Goal: Task Accomplishment & Management: Use online tool/utility

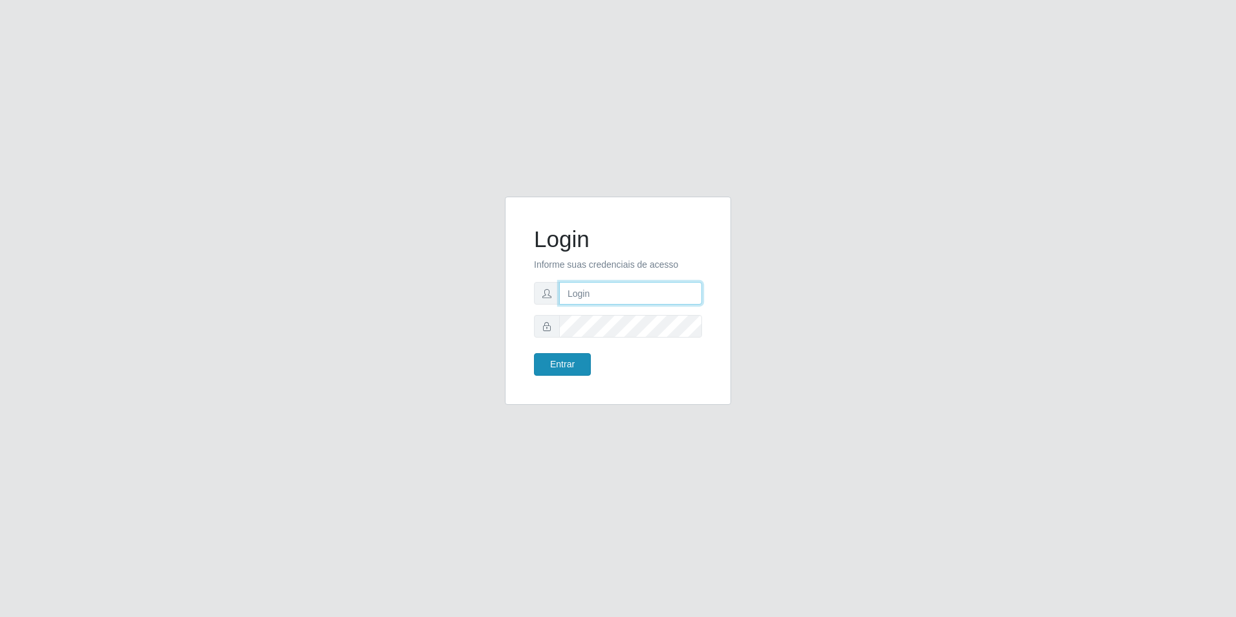
type input "[EMAIL_ADDRESS][DOMAIN_NAME]"
click at [568, 362] on button "Entrar" at bounding box center [562, 364] width 57 height 23
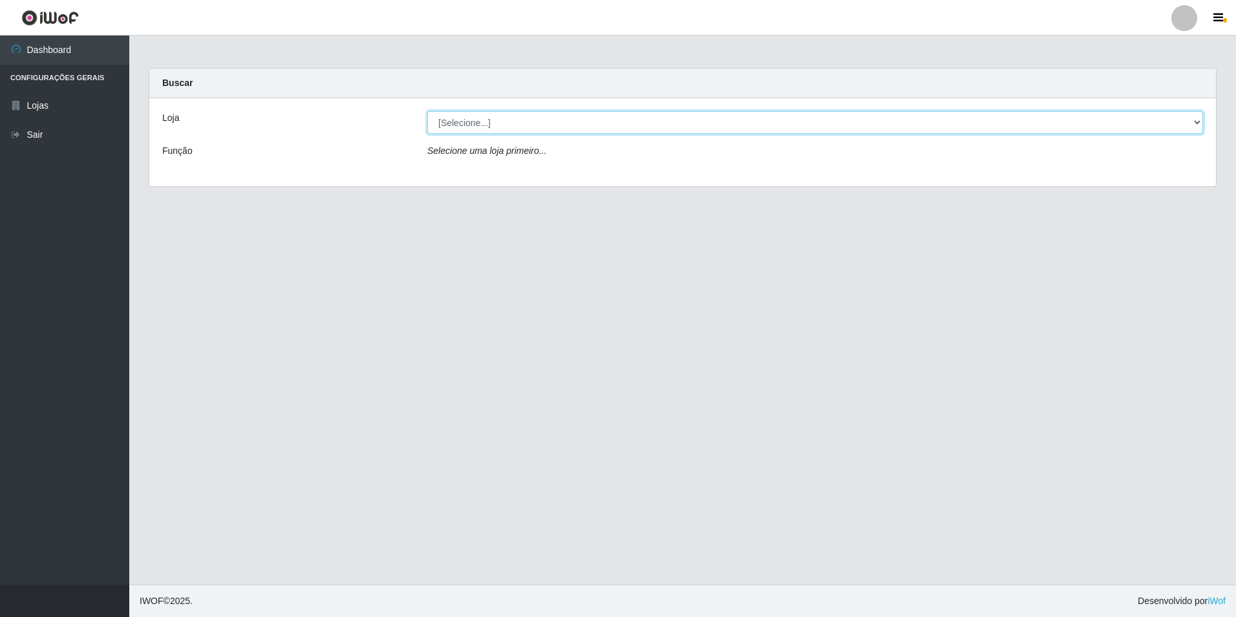
click at [1196, 125] on select "[Selecione...] Extrabom - Loja 57 Anchieta" at bounding box center [815, 122] width 776 height 23
select select "470"
click at [427, 111] on select "[Selecione...] Extrabom - Loja 57 Anchieta" at bounding box center [815, 122] width 776 height 23
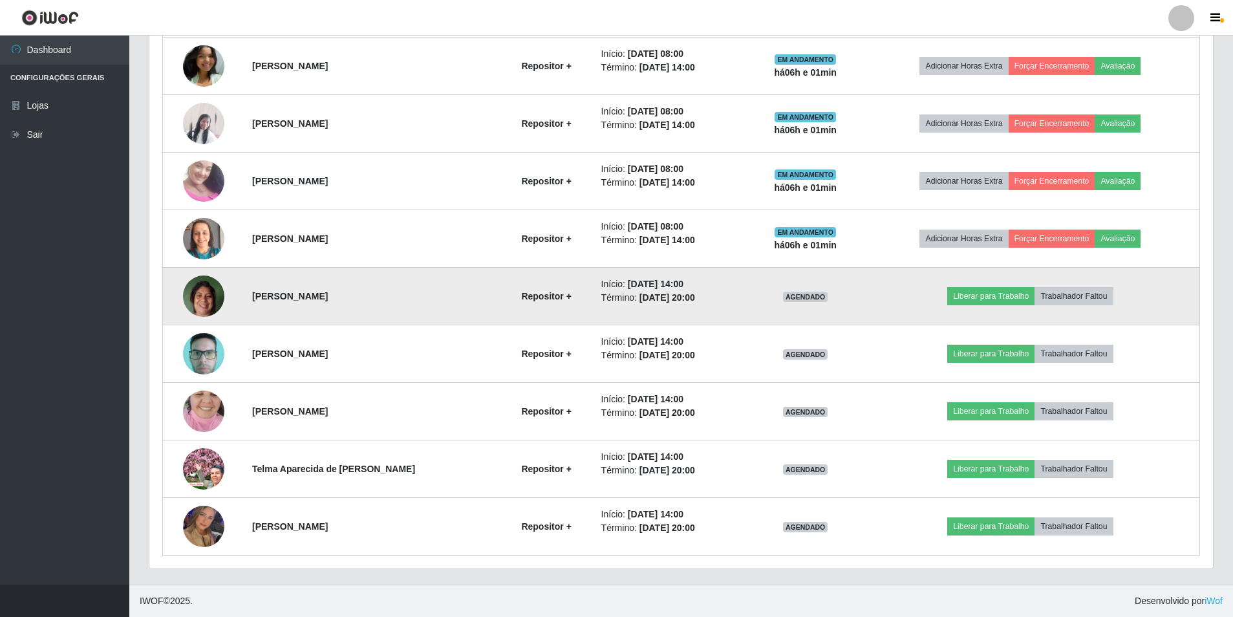
scroll to position [393, 0]
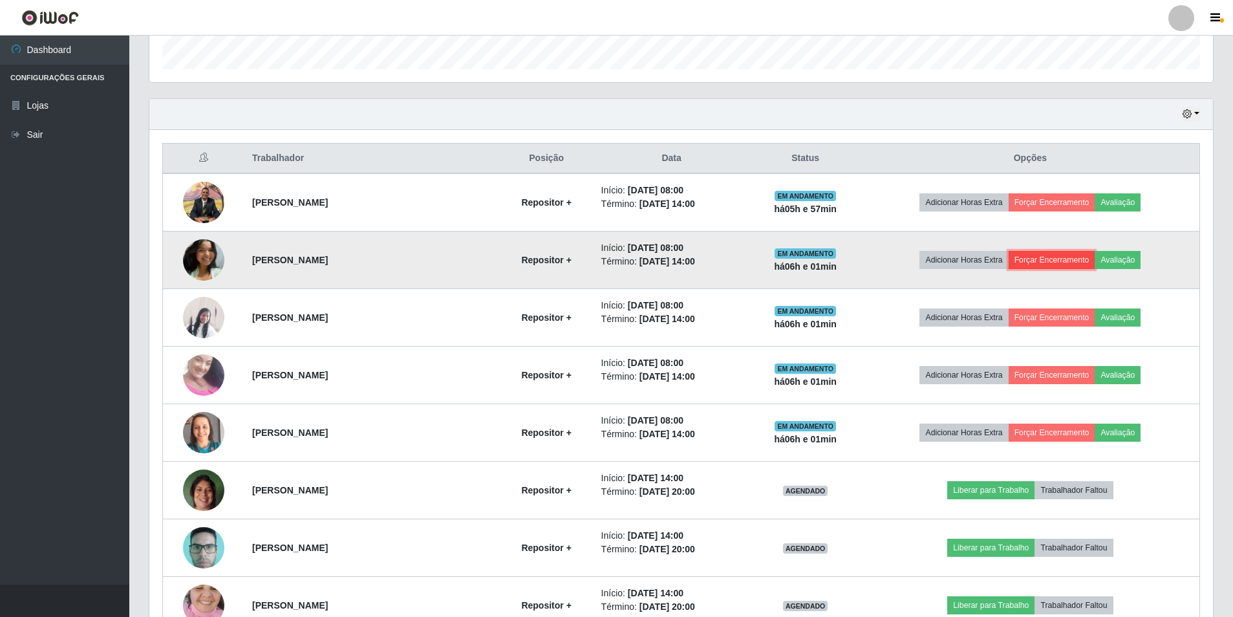
click at [1070, 260] on button "Forçar Encerramento" at bounding box center [1051, 260] width 87 height 18
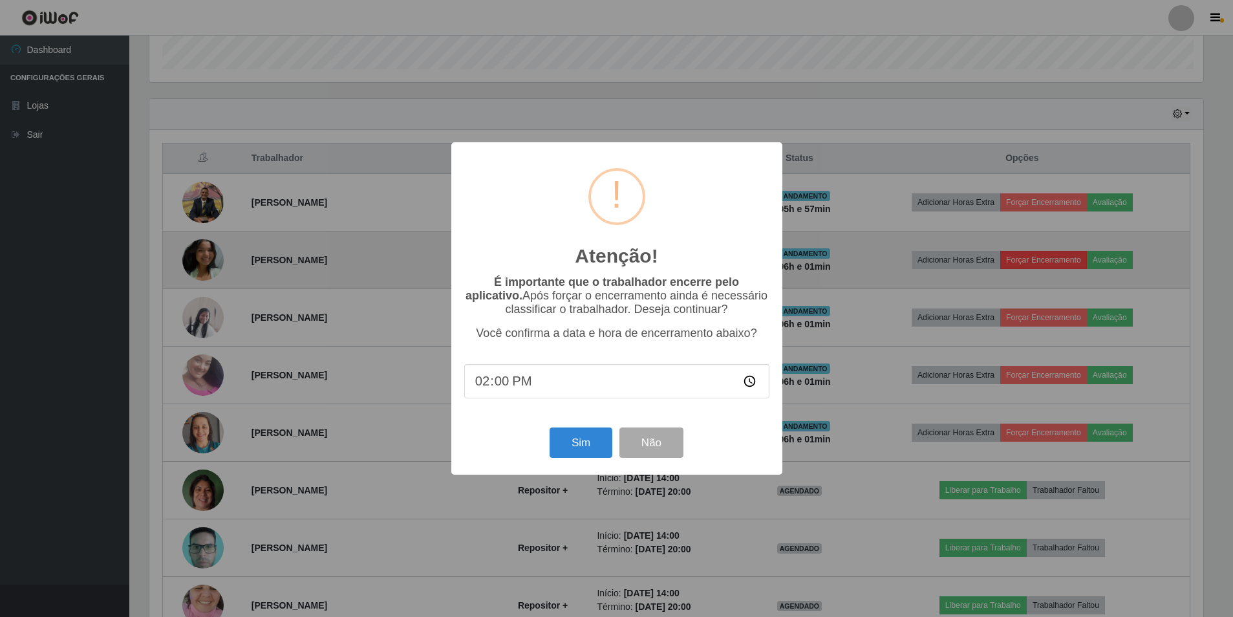
scroll to position [268, 1057]
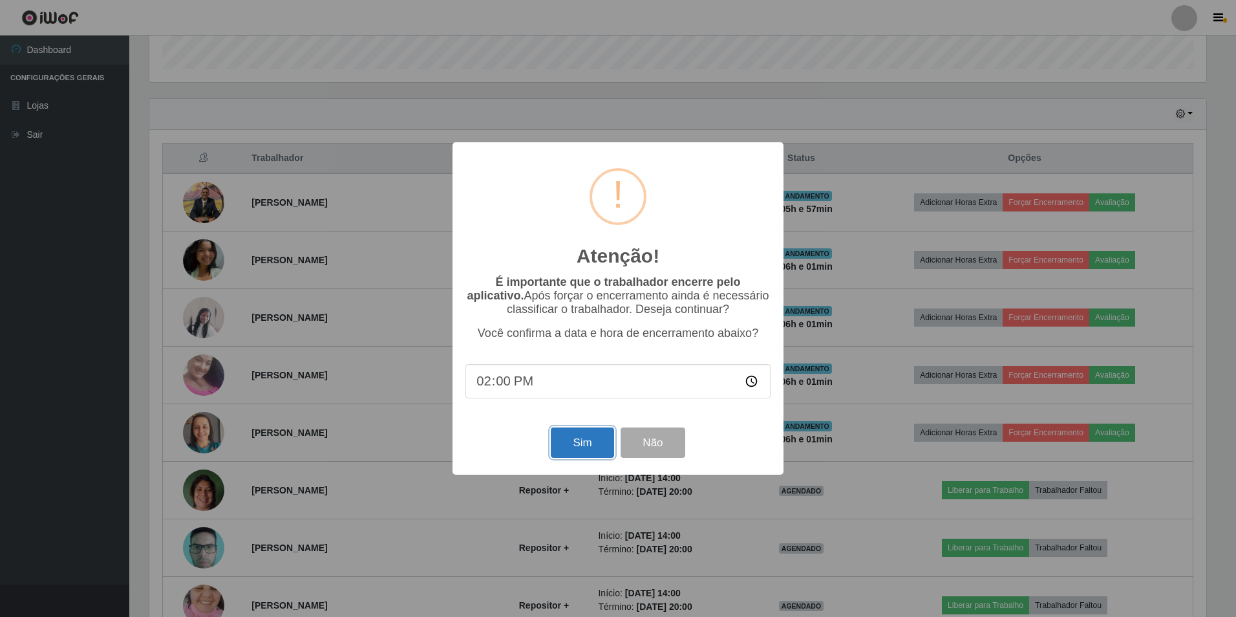
click at [586, 458] on button "Sim" at bounding box center [582, 442] width 63 height 30
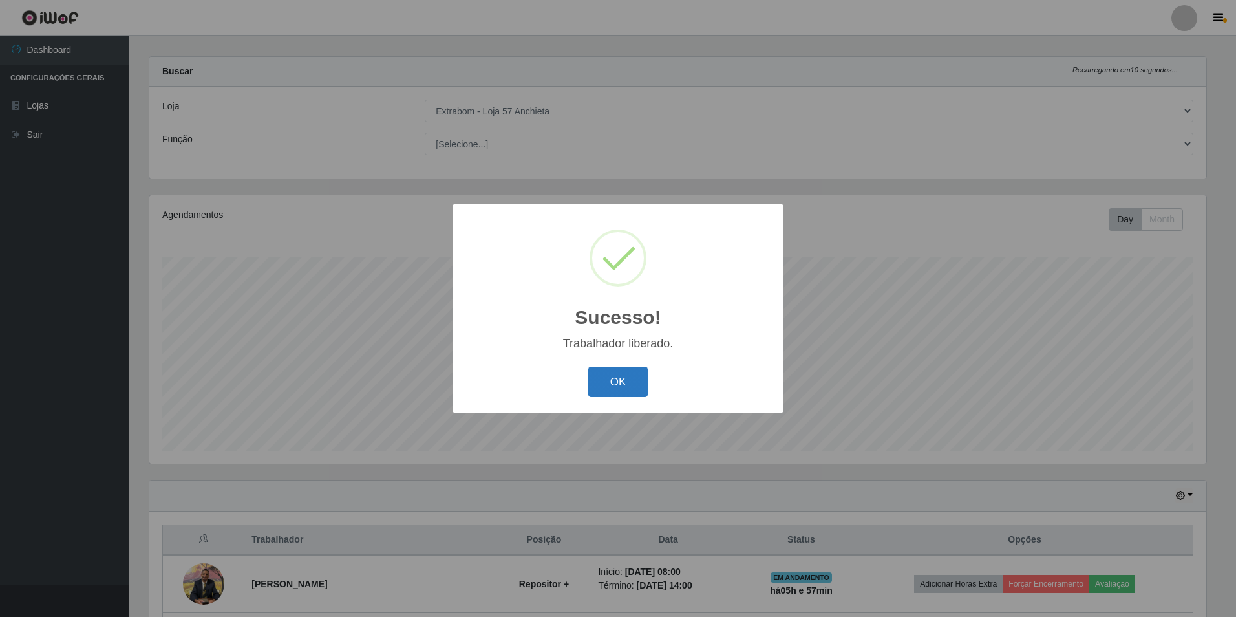
click at [615, 387] on button "OK" at bounding box center [618, 381] width 60 height 30
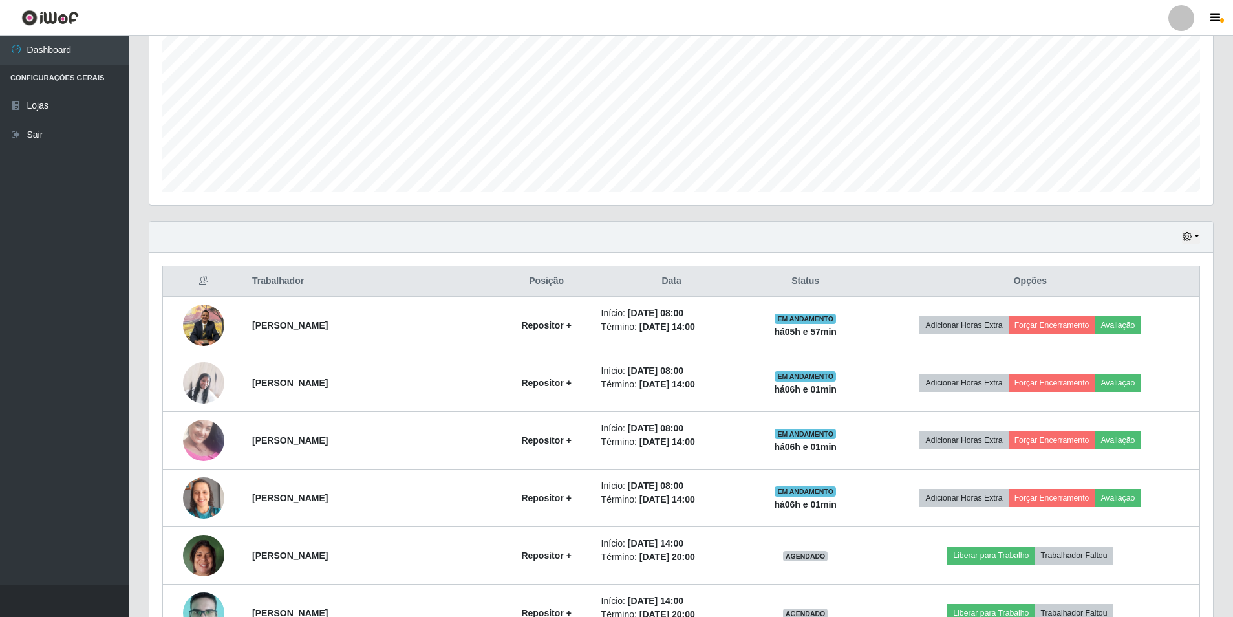
scroll to position [335, 0]
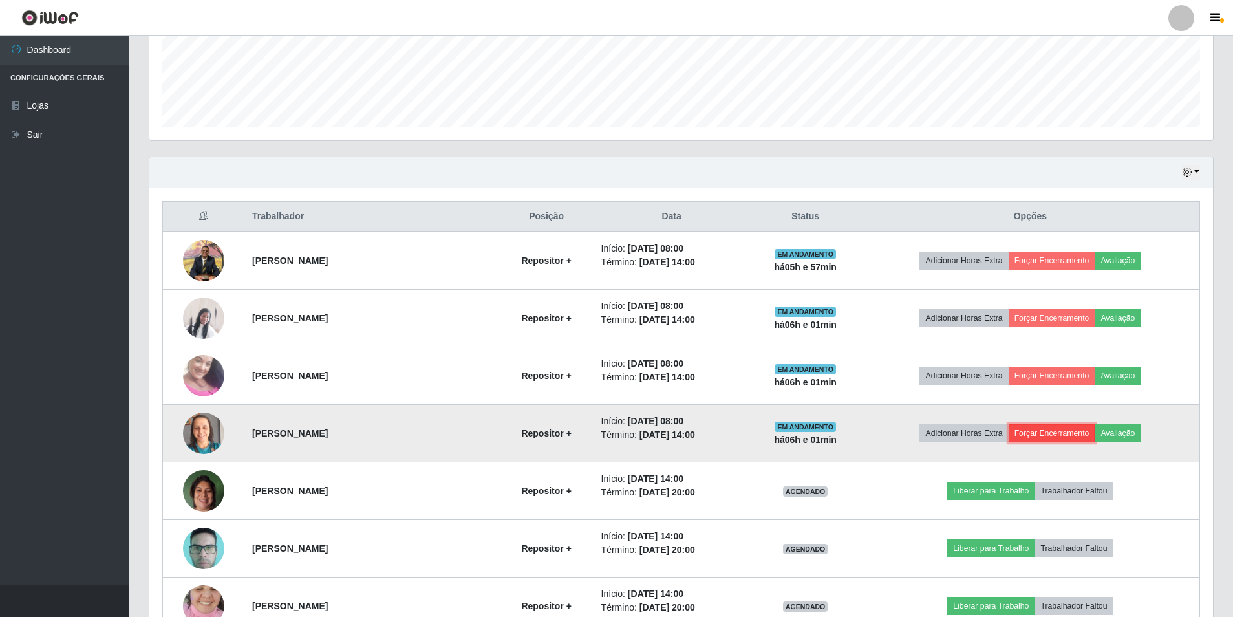
click at [1064, 429] on button "Forçar Encerramento" at bounding box center [1051, 433] width 87 height 18
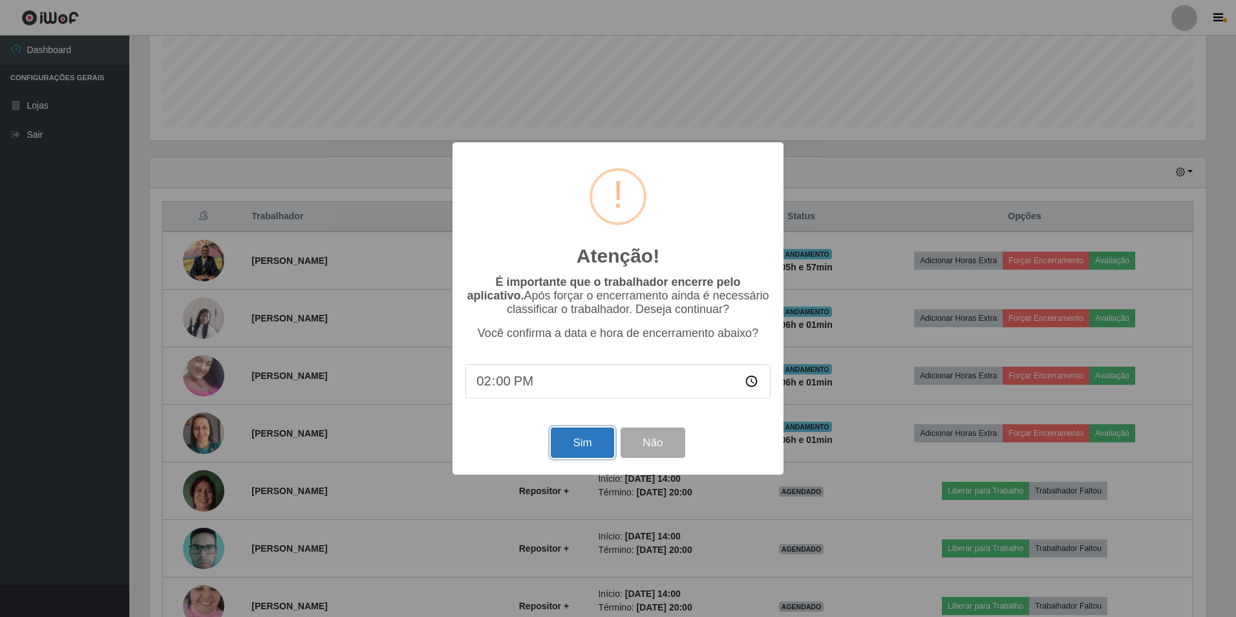
click at [597, 436] on button "Sim" at bounding box center [582, 442] width 63 height 30
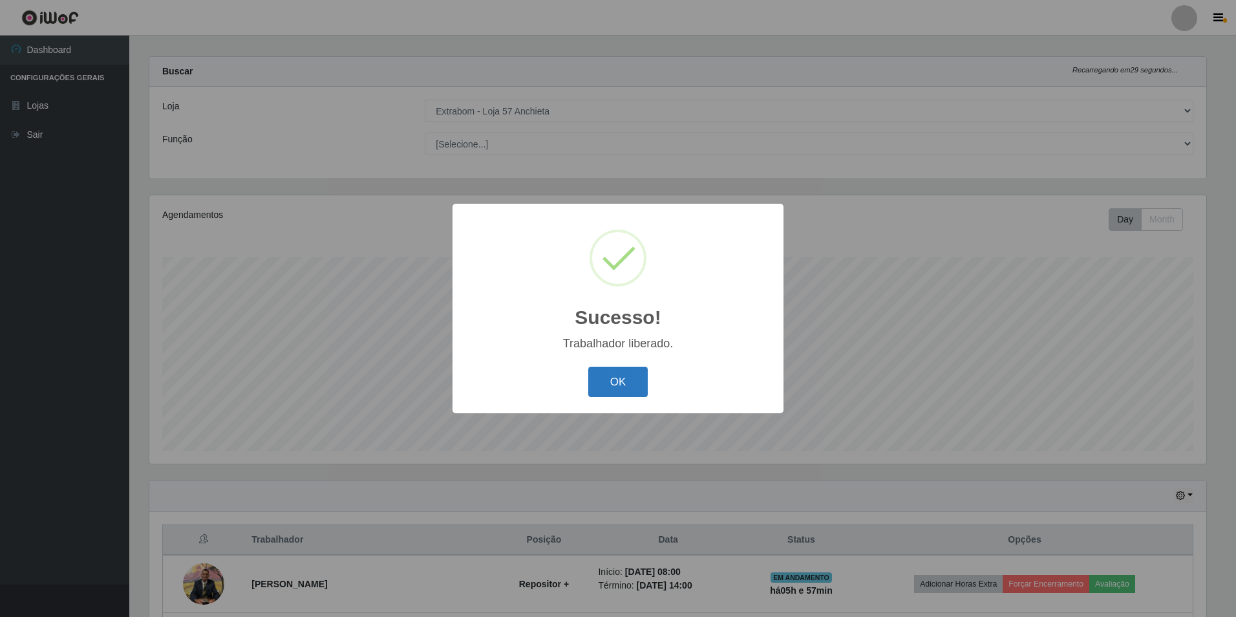
click at [621, 381] on button "OK" at bounding box center [618, 381] width 60 height 30
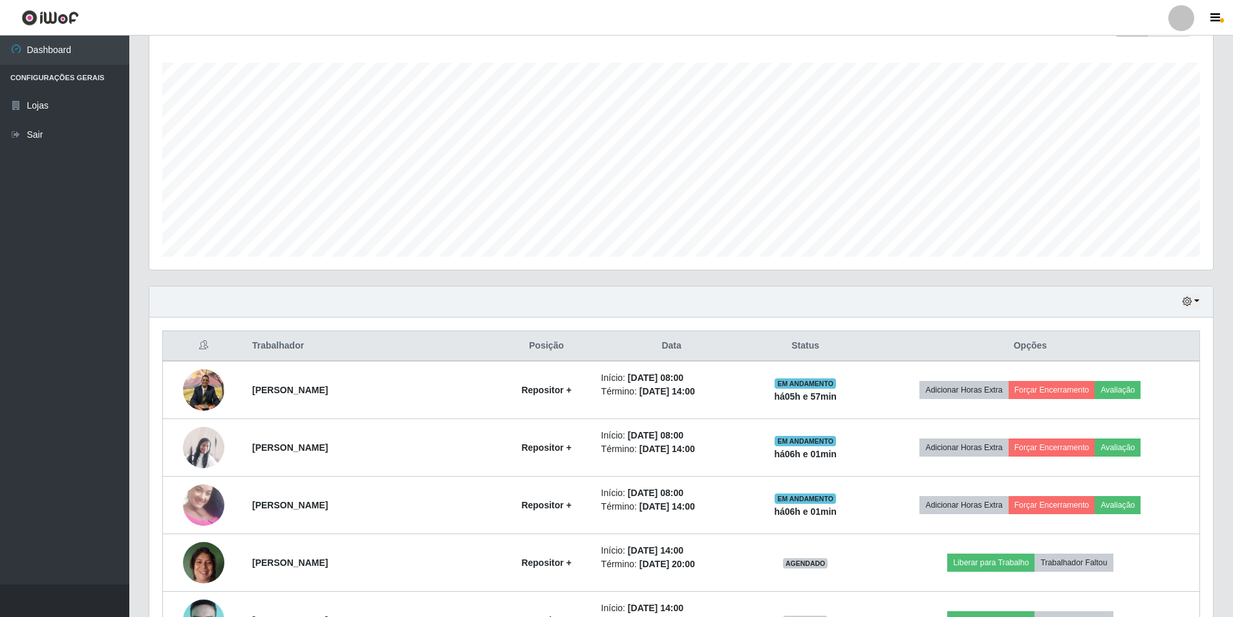
scroll to position [335, 0]
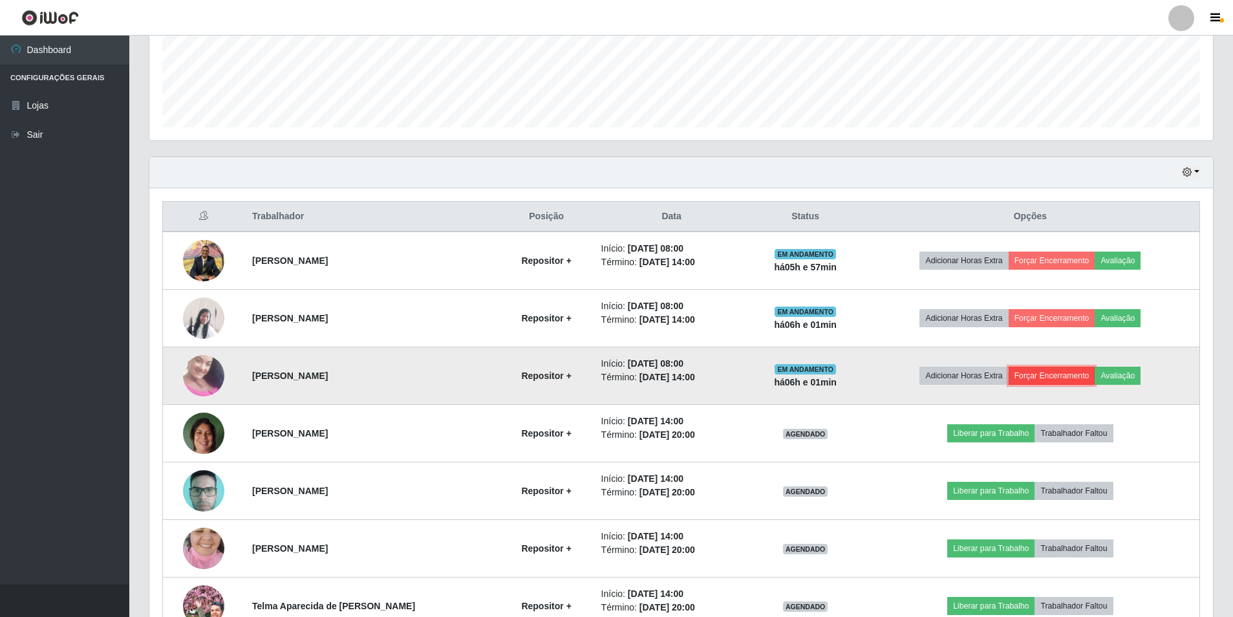
click at [1057, 374] on button "Forçar Encerramento" at bounding box center [1051, 375] width 87 height 18
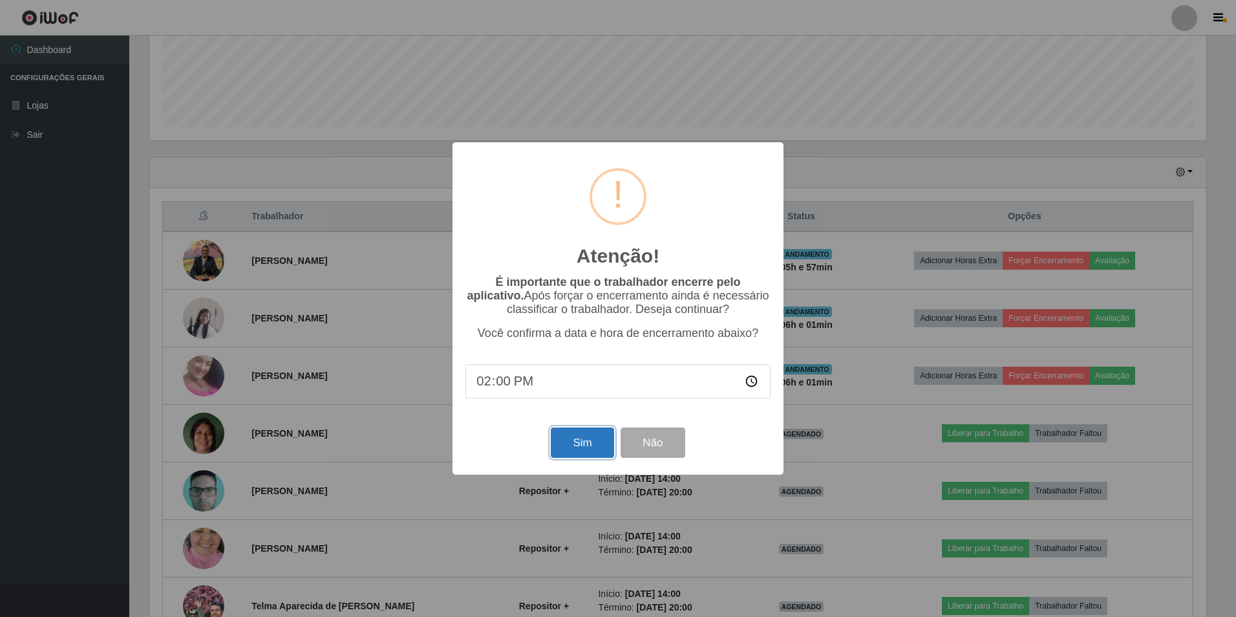
click at [590, 447] on button "Sim" at bounding box center [582, 442] width 63 height 30
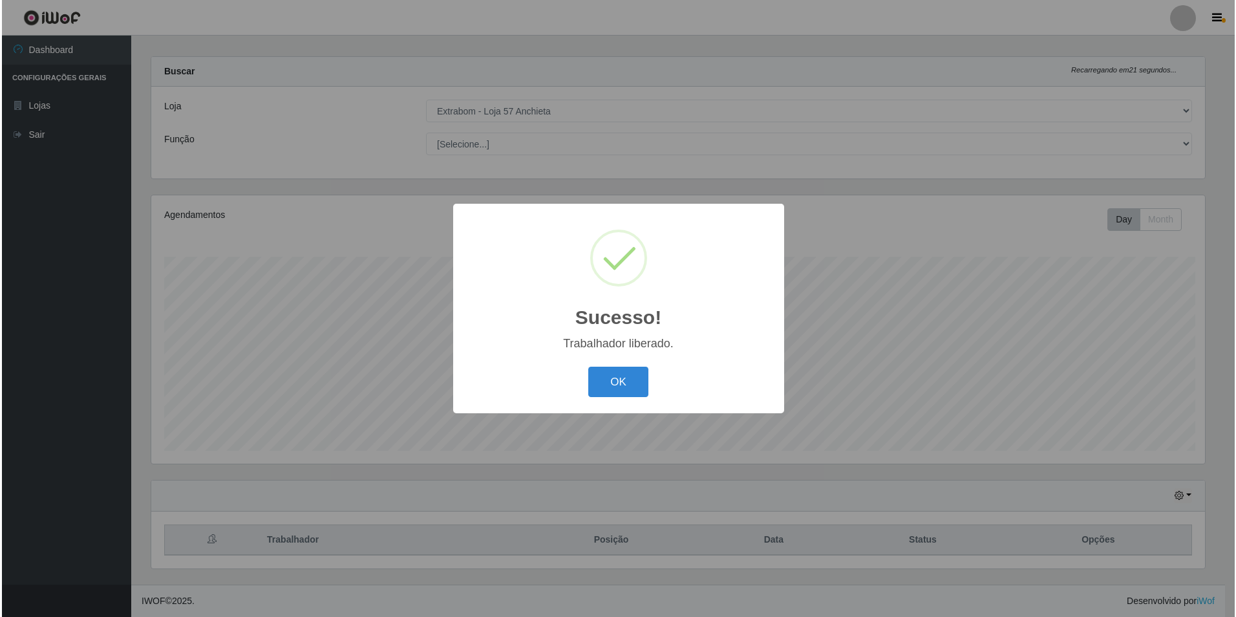
scroll to position [0, 0]
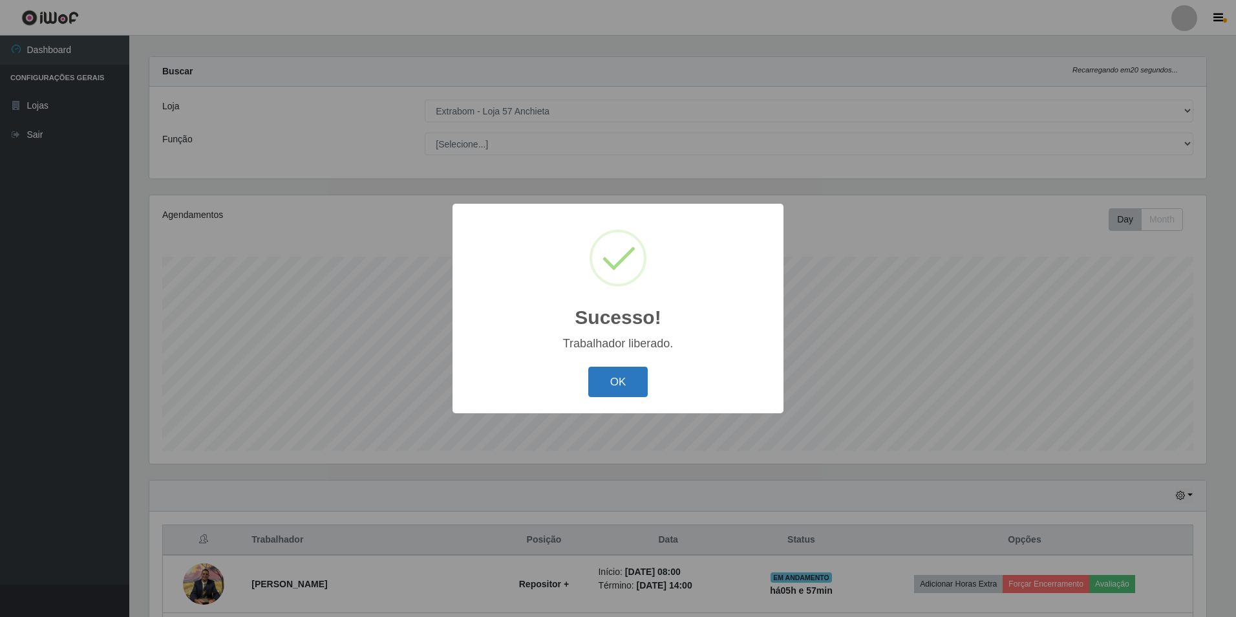
click at [644, 381] on button "OK" at bounding box center [618, 381] width 60 height 30
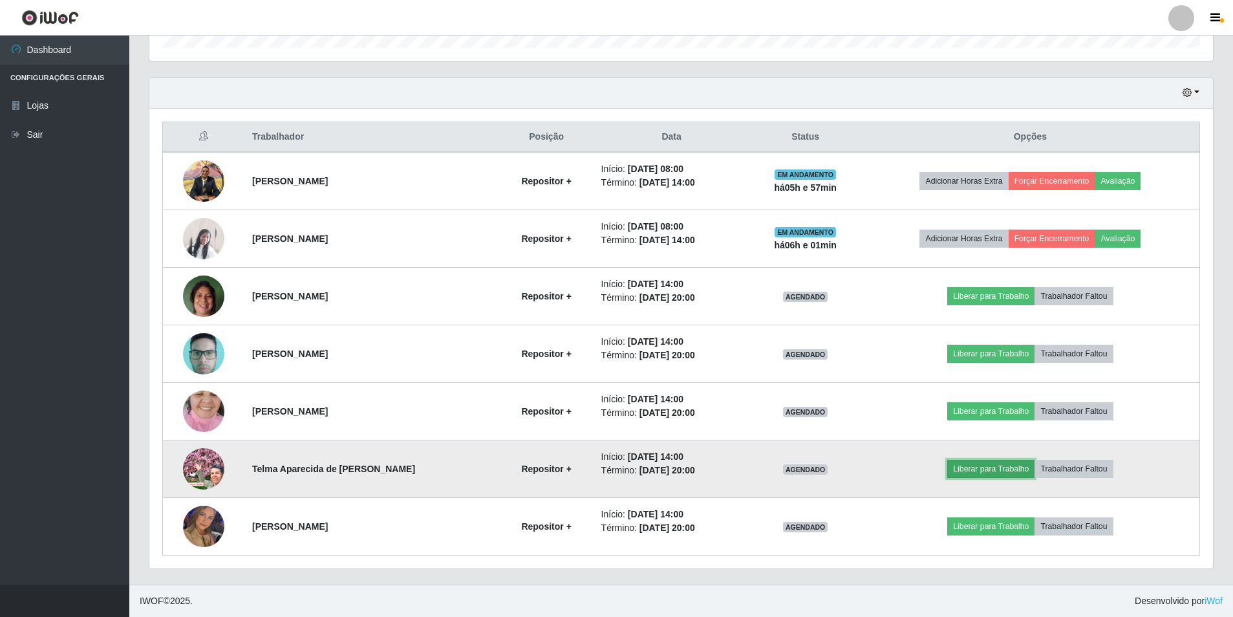
click at [1016, 467] on button "Liberar para Trabalho" at bounding box center [990, 469] width 87 height 18
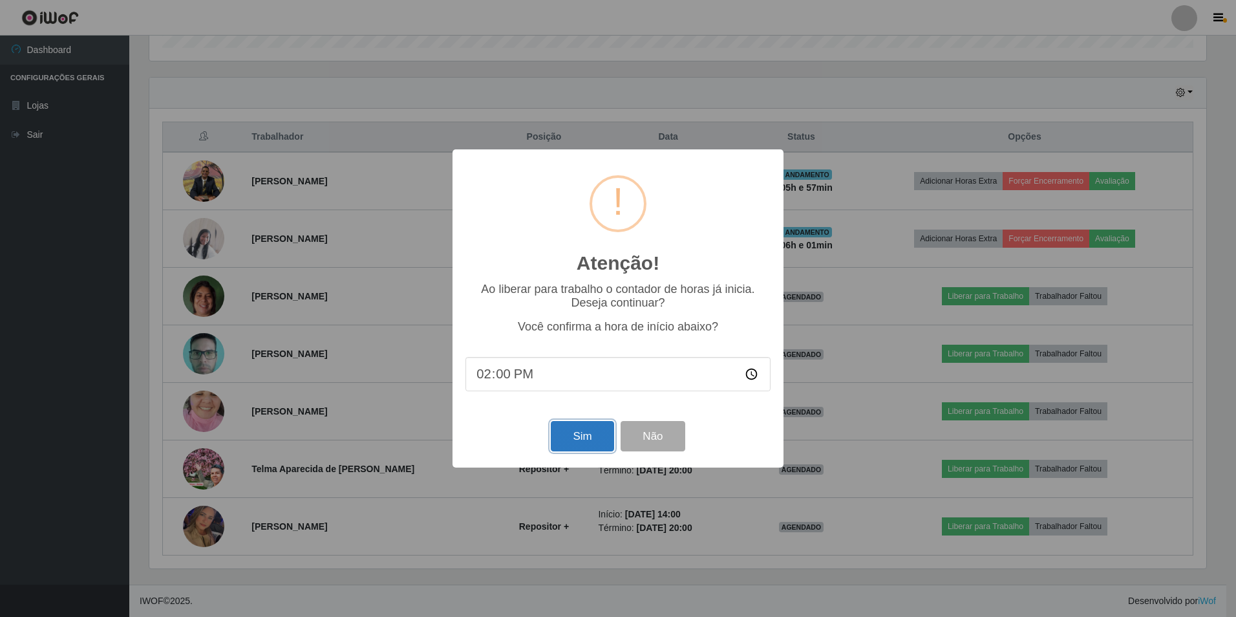
click at [575, 436] on button "Sim" at bounding box center [582, 436] width 63 height 30
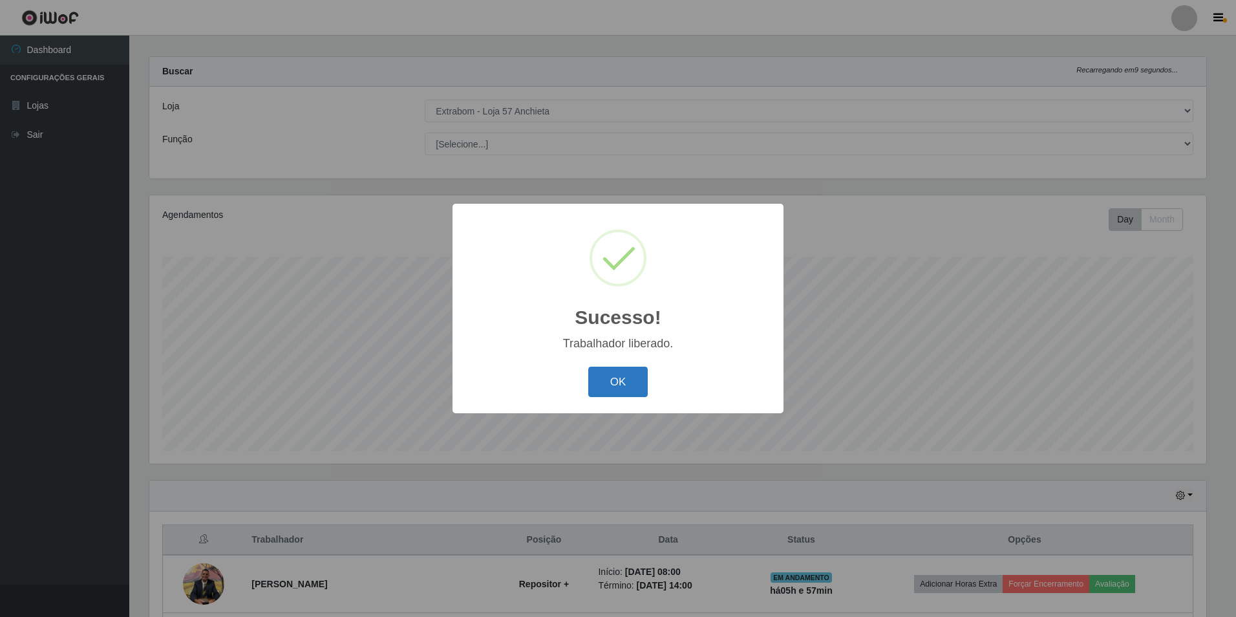
click at [642, 385] on button "OK" at bounding box center [618, 381] width 60 height 30
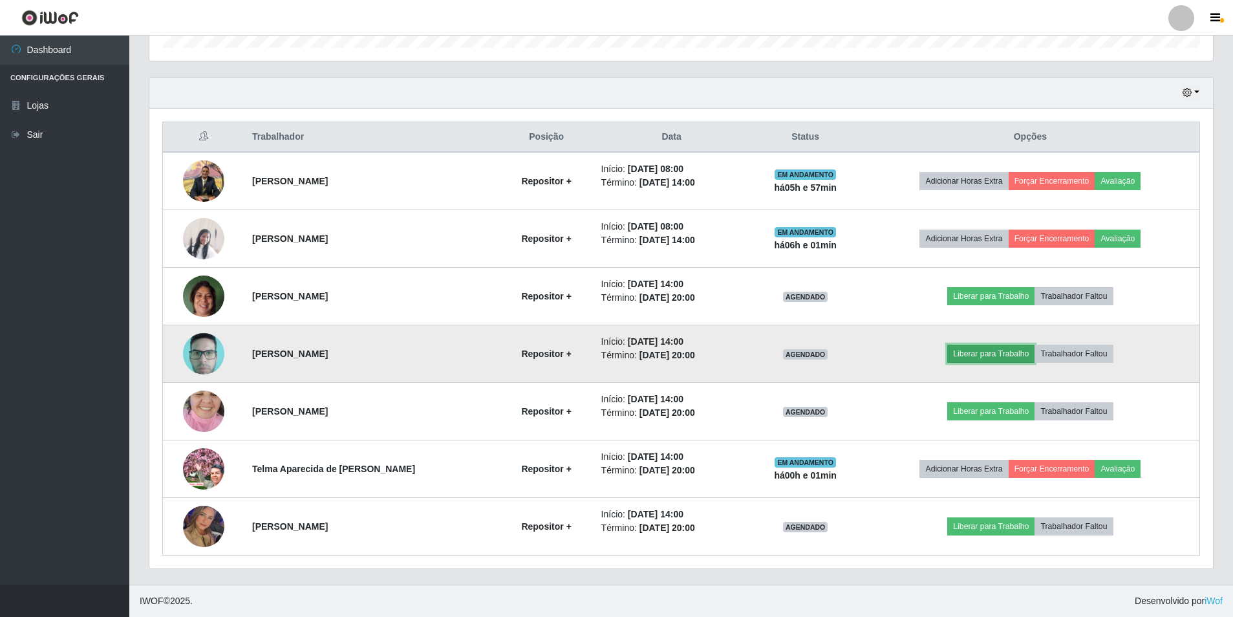
click at [979, 352] on button "Liberar para Trabalho" at bounding box center [990, 354] width 87 height 18
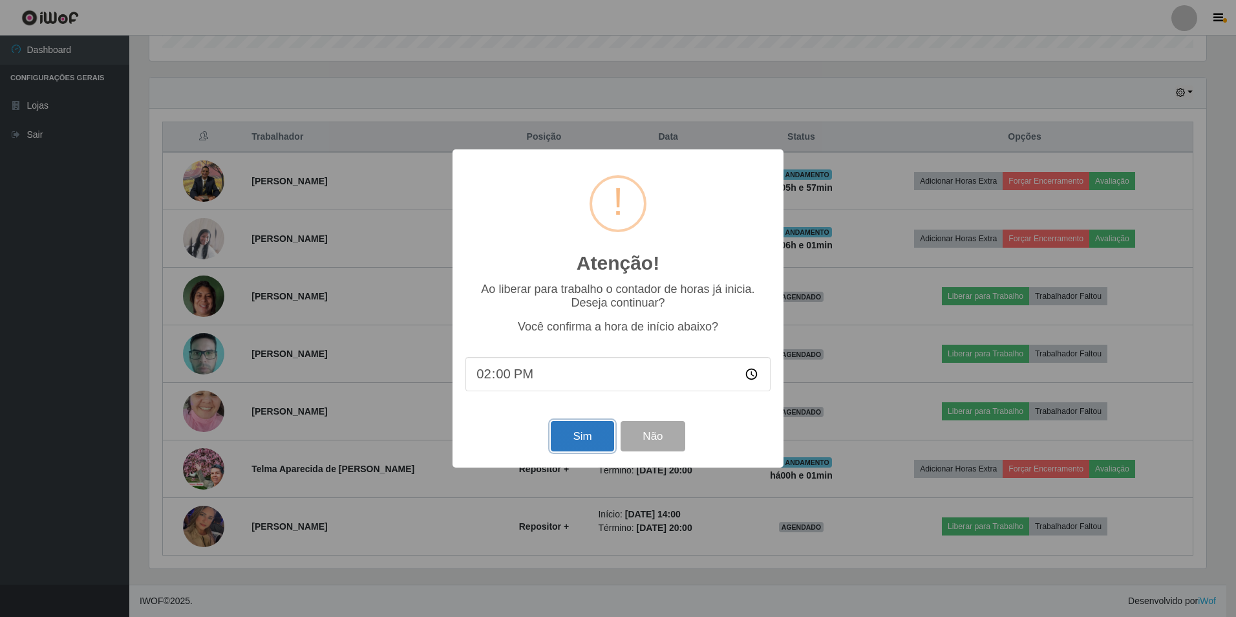
click at [582, 438] on button "Sim" at bounding box center [582, 436] width 63 height 30
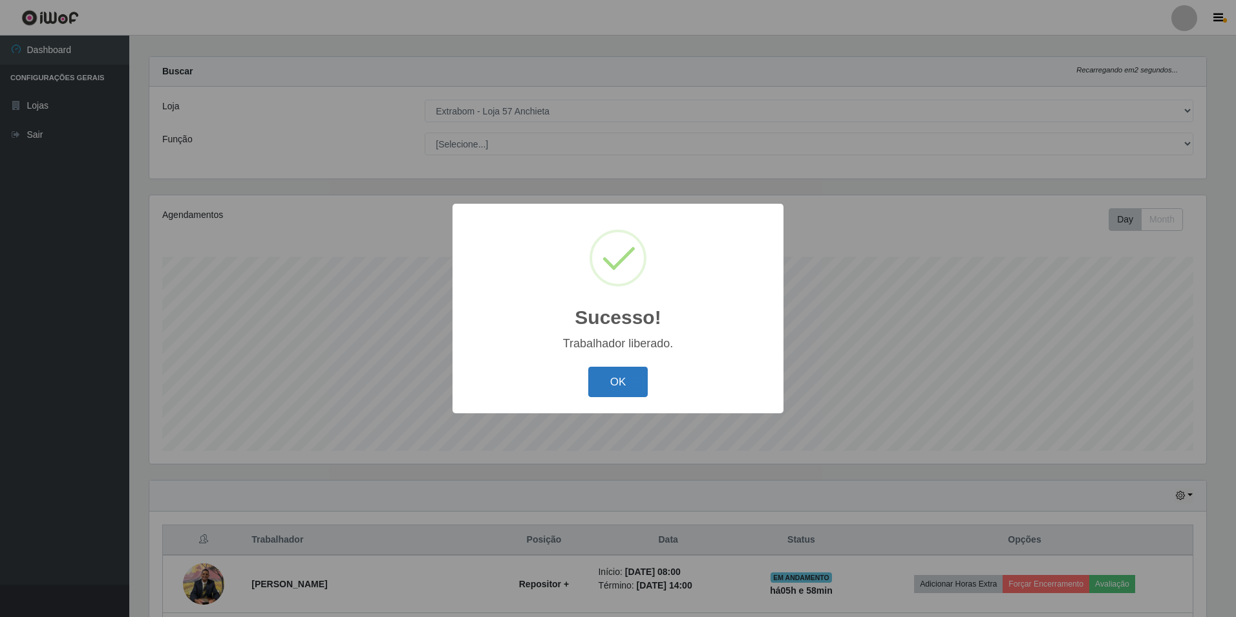
click at [629, 370] on button "OK" at bounding box center [618, 381] width 60 height 30
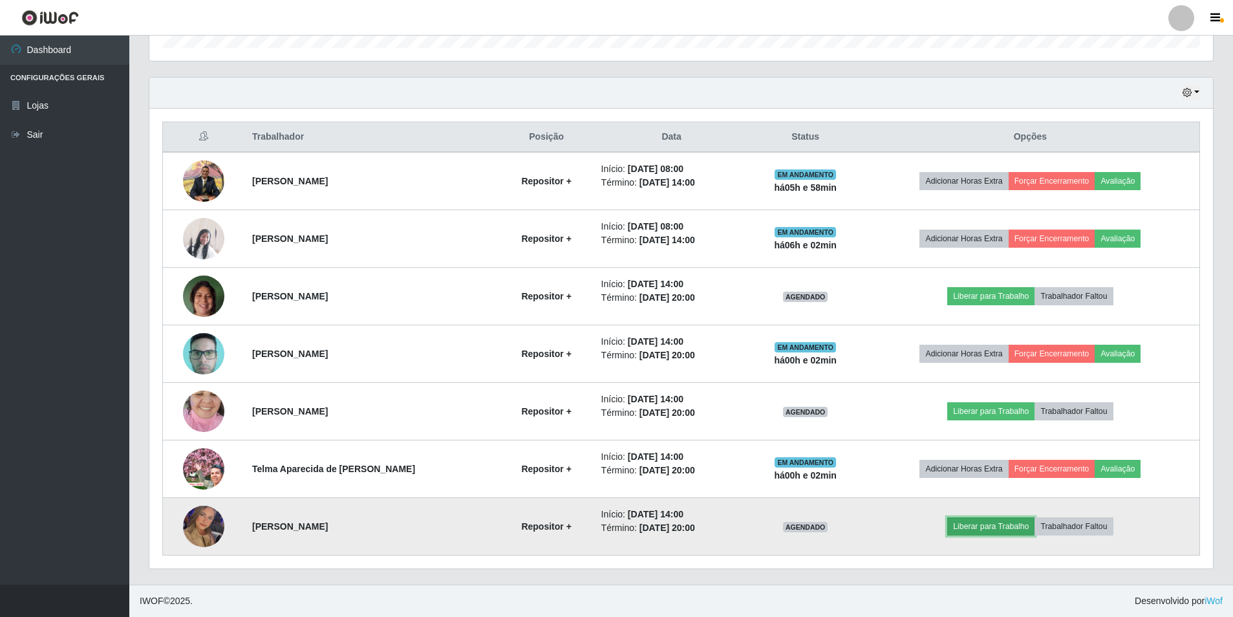
click at [971, 525] on button "Liberar para Trabalho" at bounding box center [990, 526] width 87 height 18
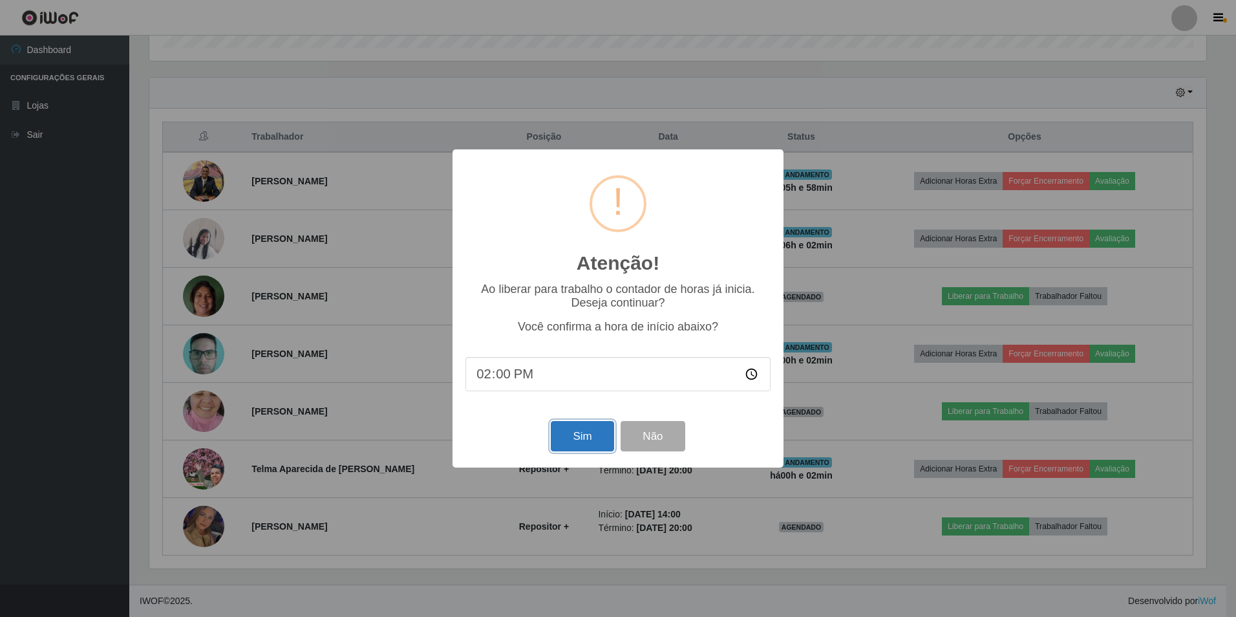
click at [602, 443] on button "Sim" at bounding box center [582, 436] width 63 height 30
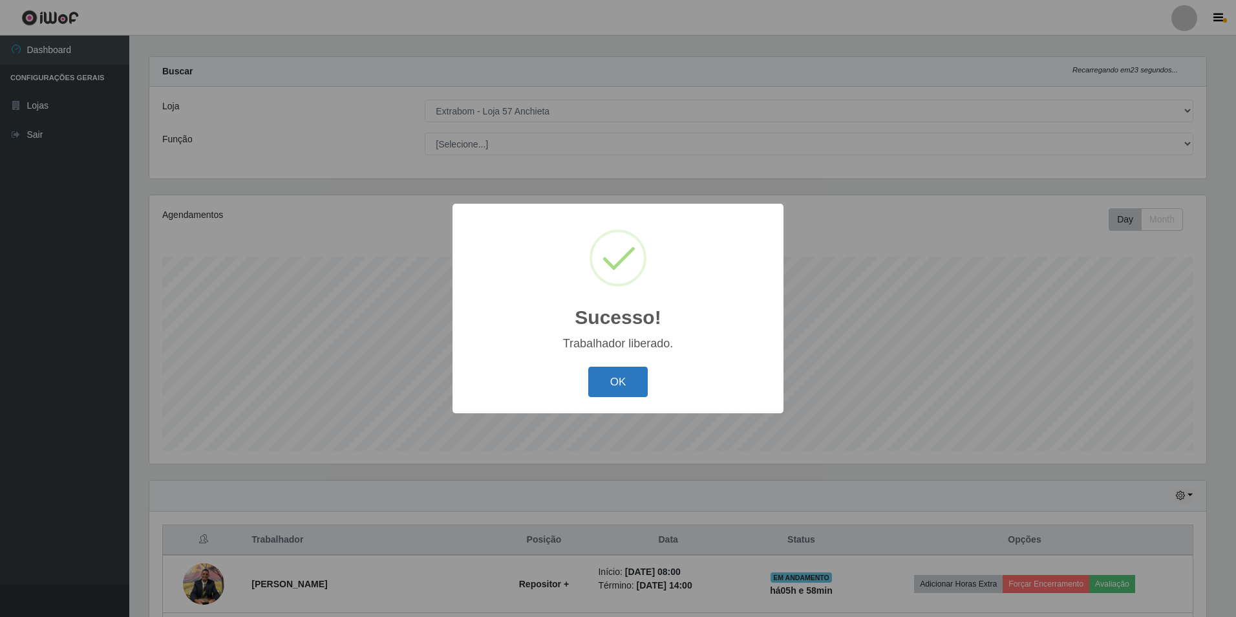
click at [610, 381] on button "OK" at bounding box center [618, 381] width 60 height 30
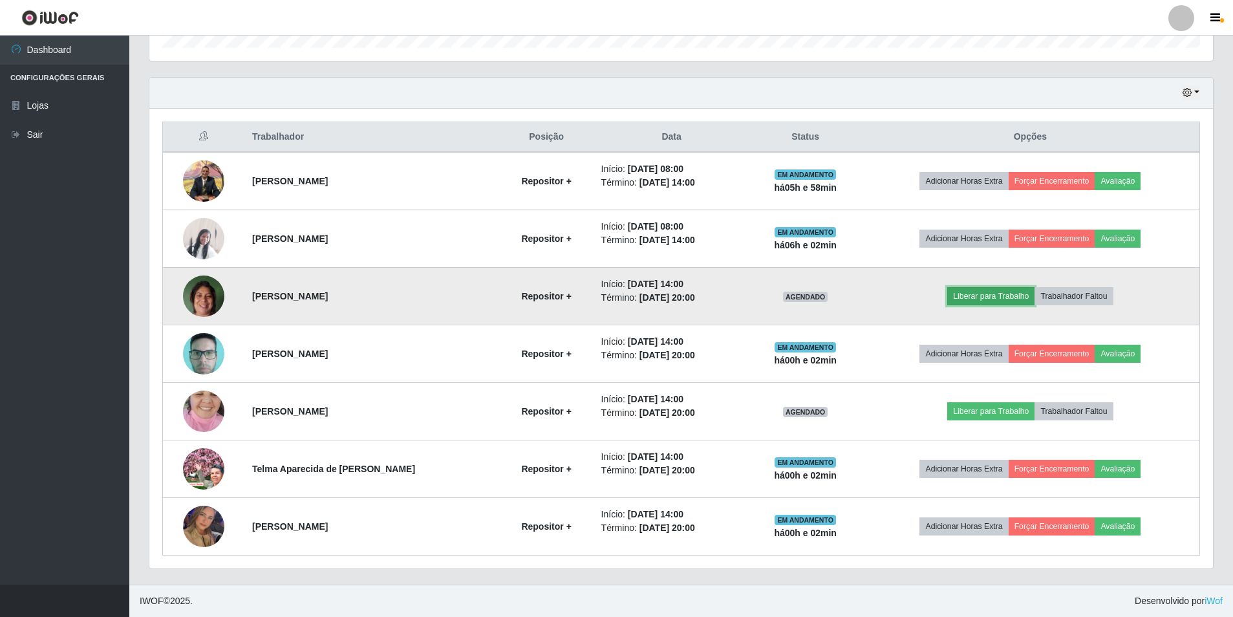
click at [961, 293] on button "Liberar para Trabalho" at bounding box center [990, 296] width 87 height 18
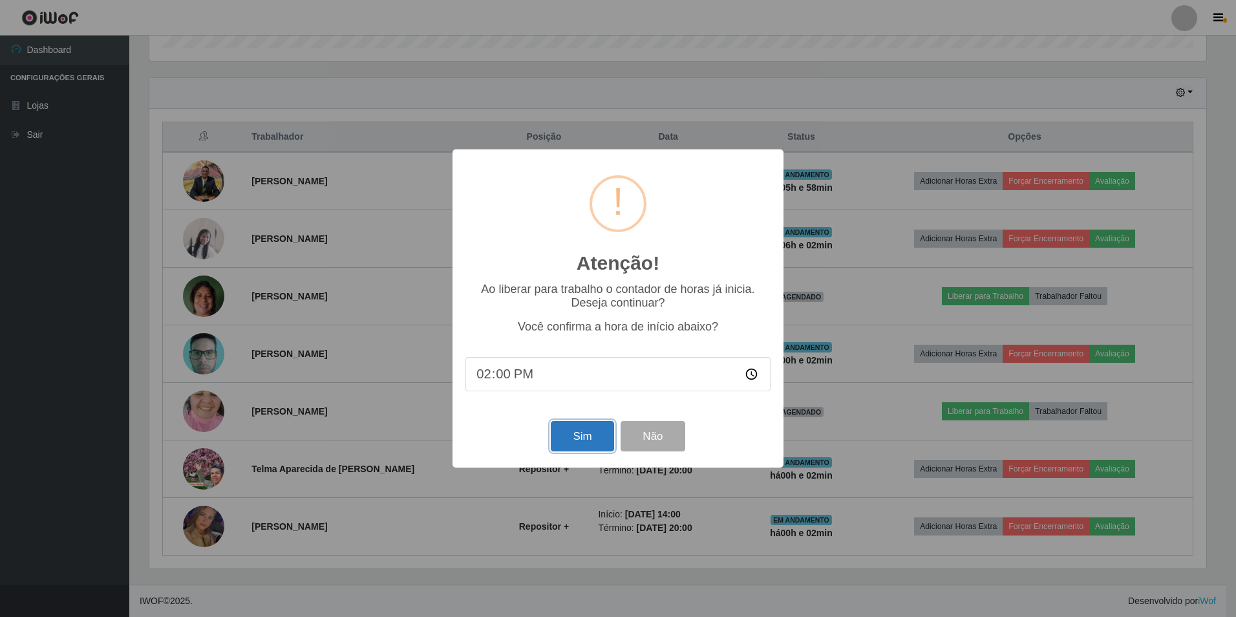
click at [588, 438] on button "Sim" at bounding box center [582, 436] width 63 height 30
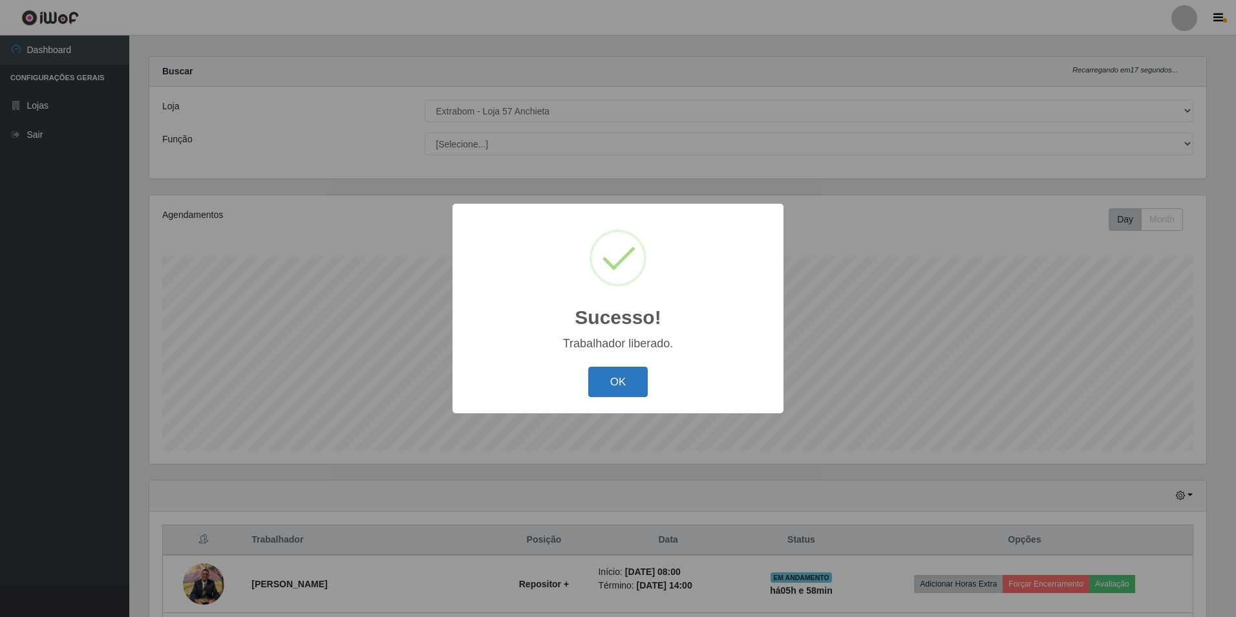
click at [610, 387] on button "OK" at bounding box center [618, 381] width 60 height 30
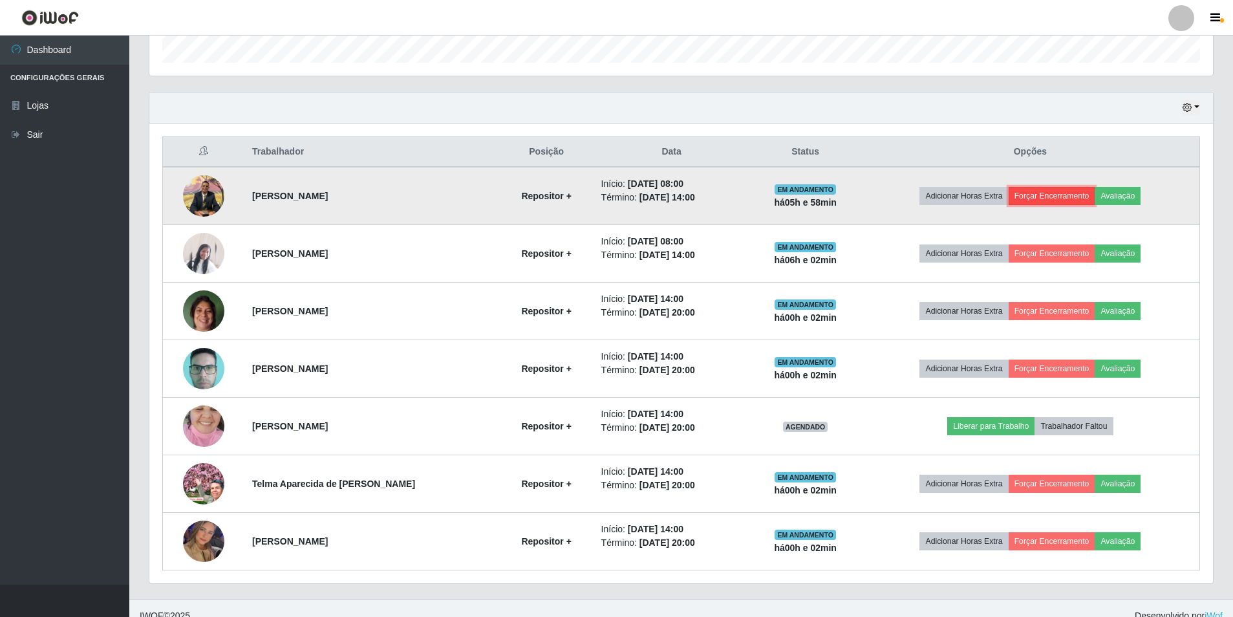
click at [1036, 195] on button "Forçar Encerramento" at bounding box center [1051, 196] width 87 height 18
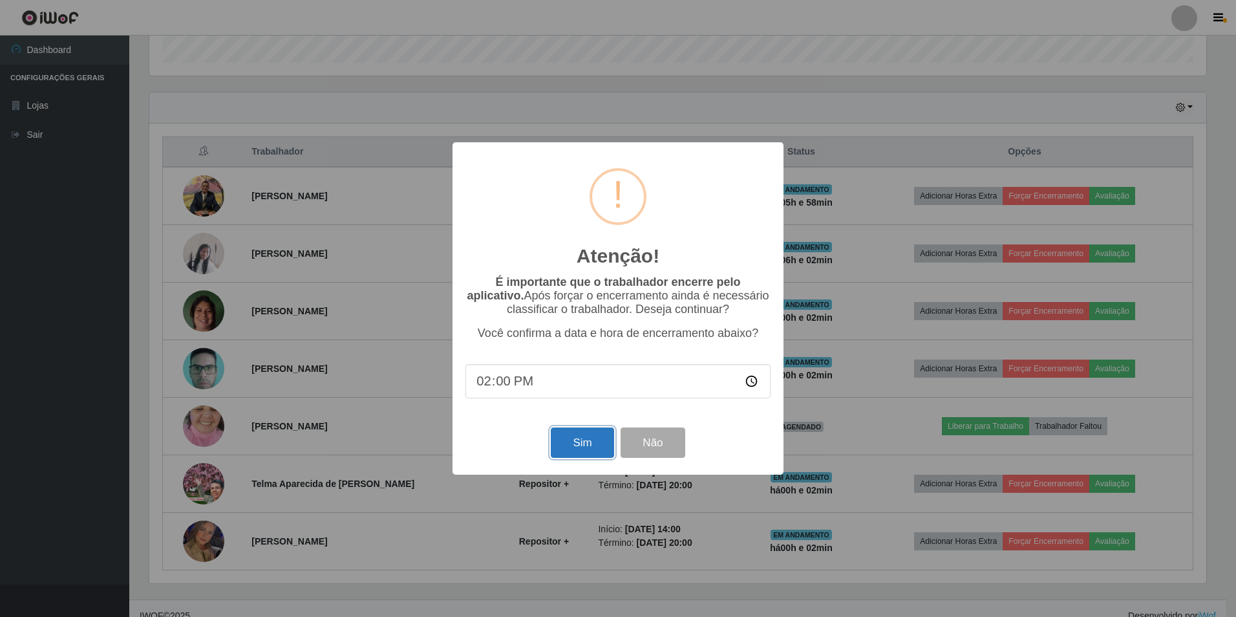
click at [576, 443] on button "Sim" at bounding box center [582, 442] width 63 height 30
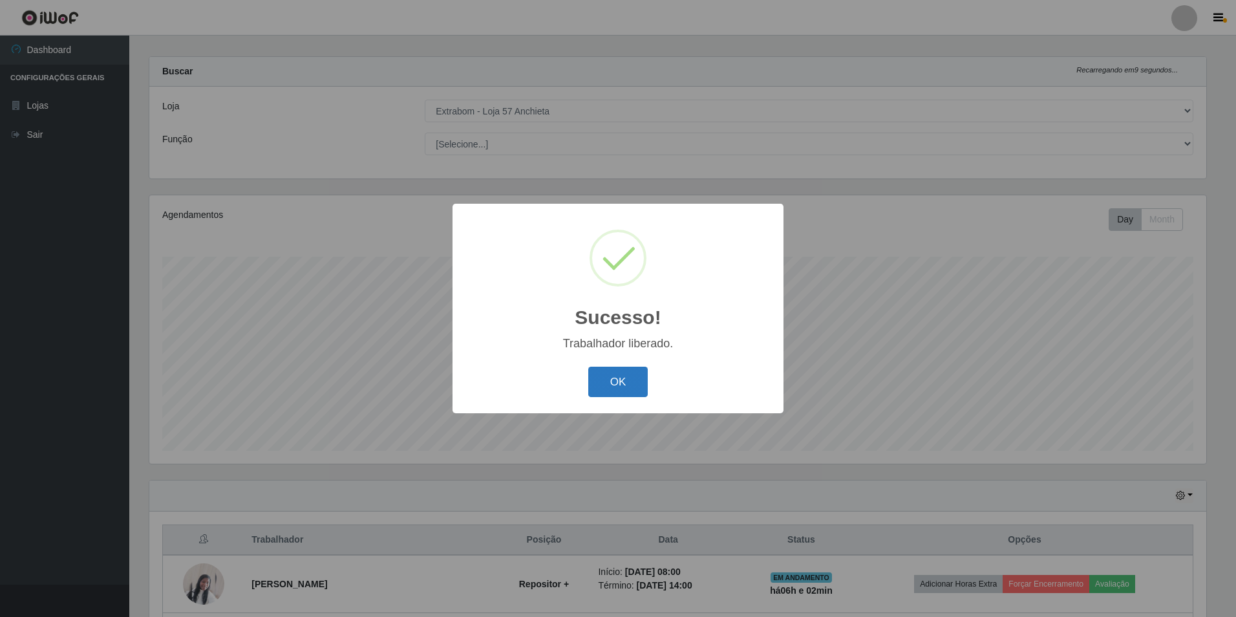
click at [602, 370] on button "OK" at bounding box center [618, 381] width 60 height 30
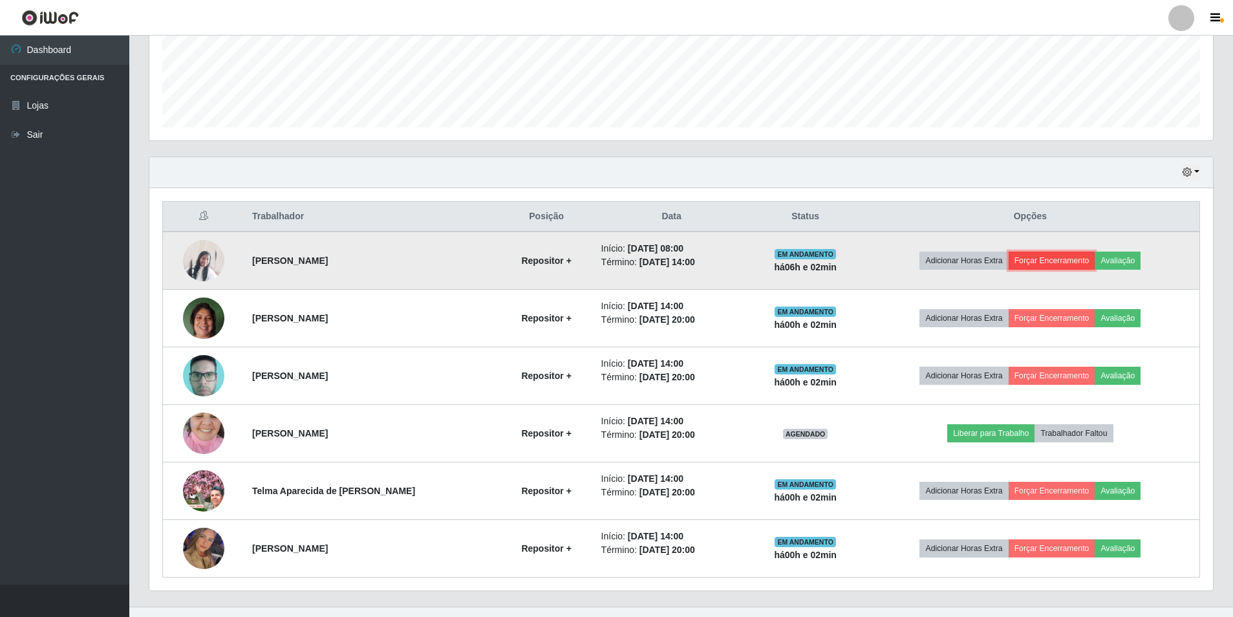
click at [1065, 259] on button "Forçar Encerramento" at bounding box center [1051, 260] width 87 height 18
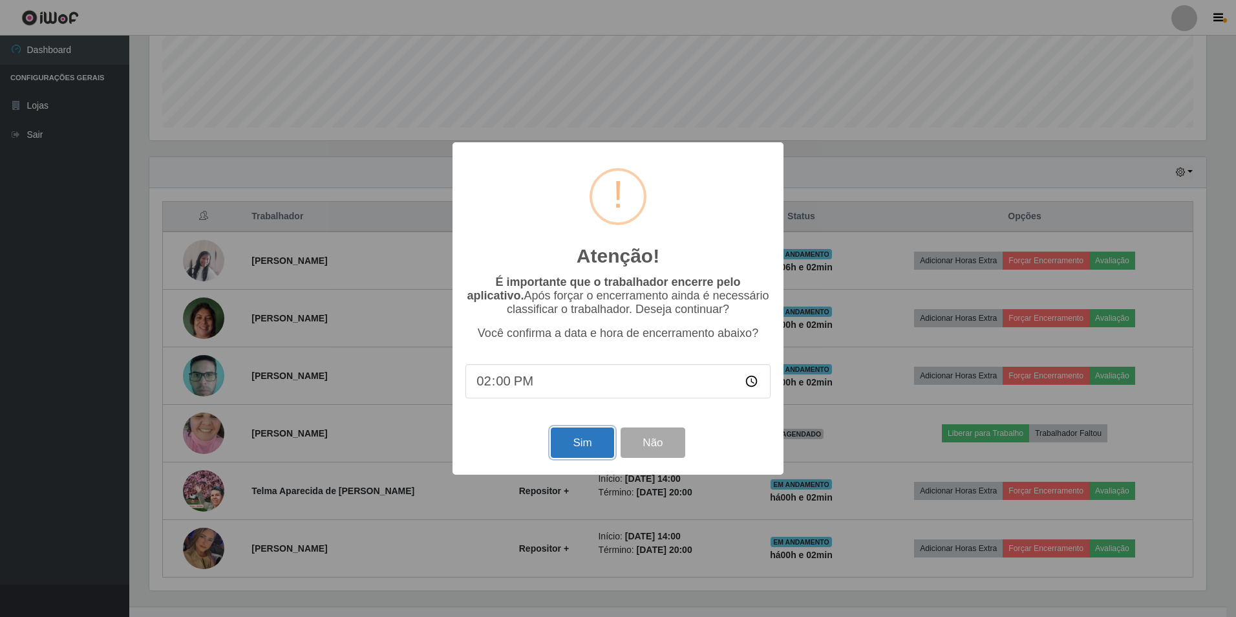
click at [598, 446] on button "Sim" at bounding box center [582, 442] width 63 height 30
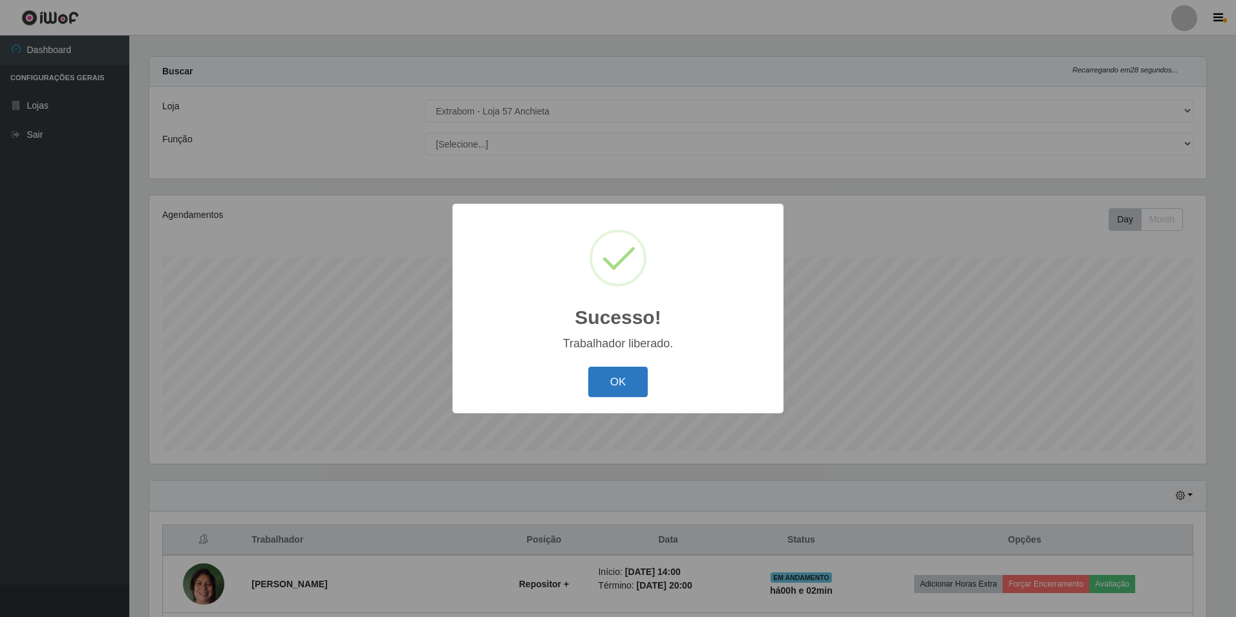
click at [620, 368] on button "OK" at bounding box center [618, 381] width 60 height 30
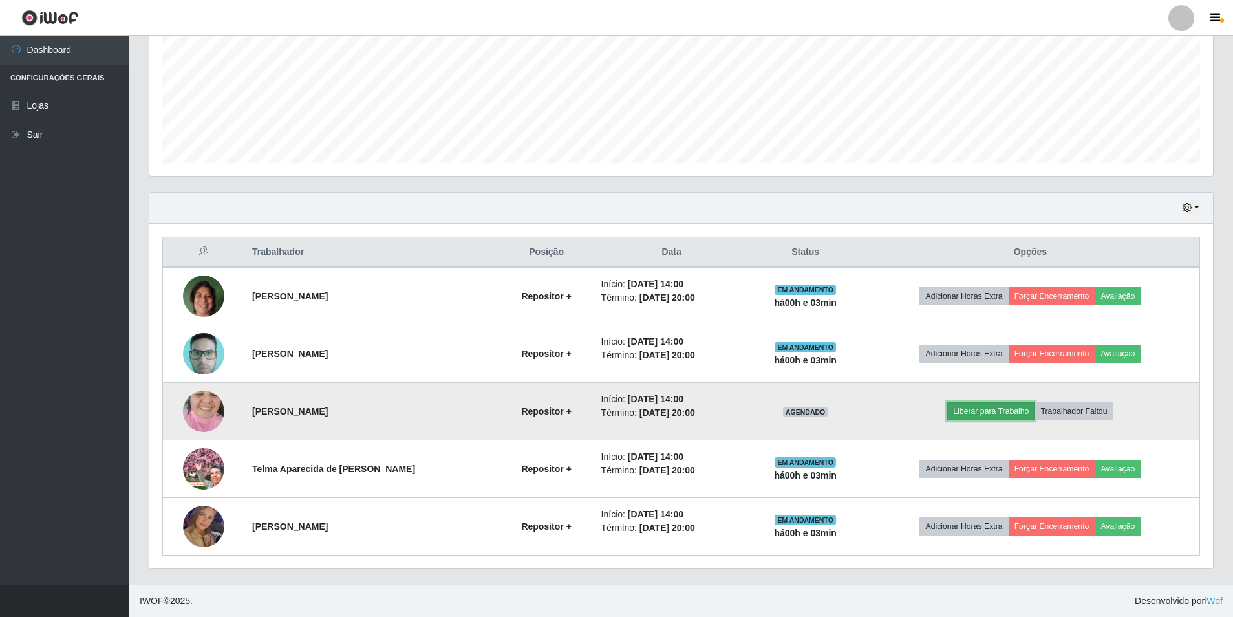
click at [983, 407] on button "Liberar para Trabalho" at bounding box center [990, 411] width 87 height 18
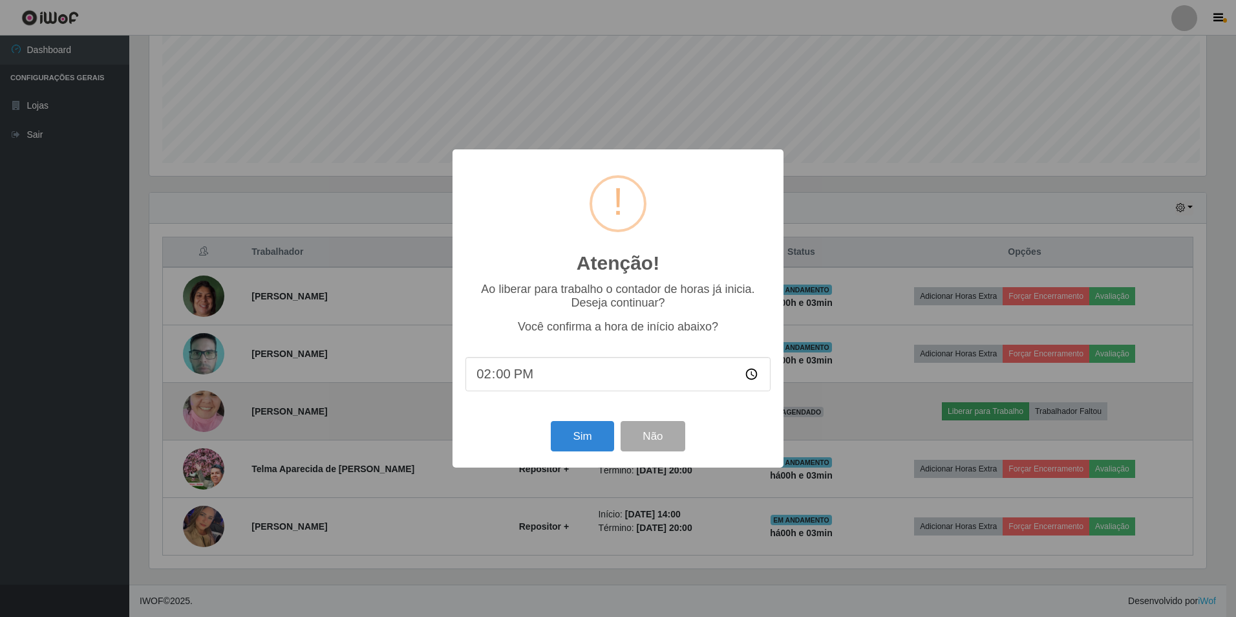
scroll to position [268, 1057]
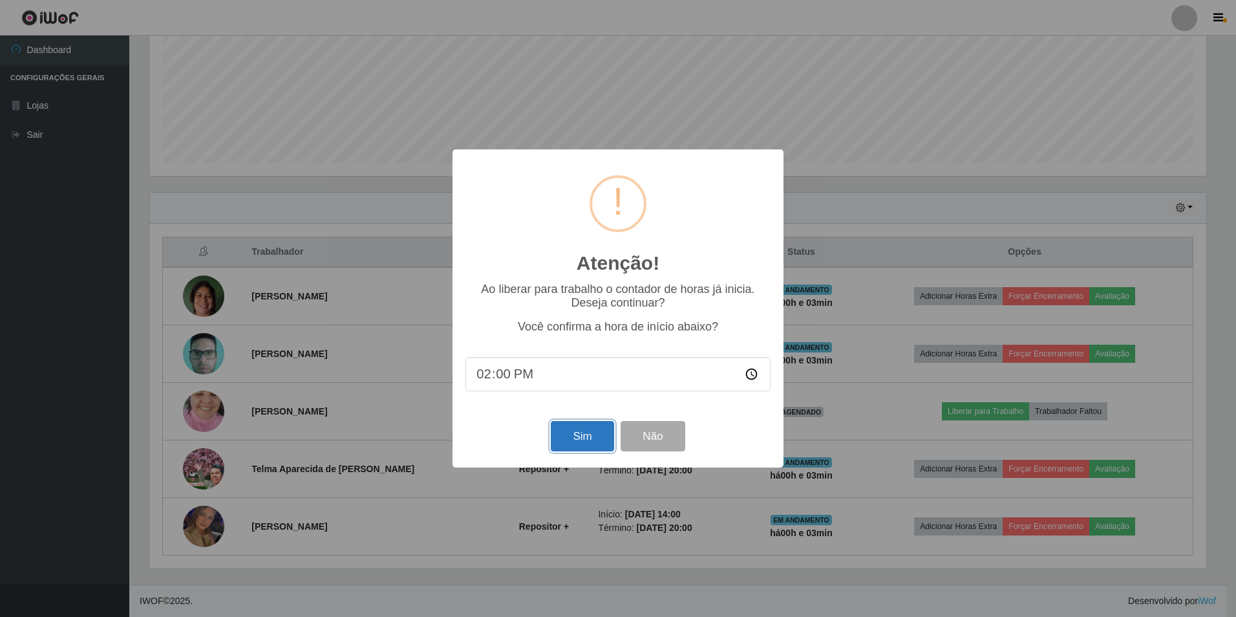
click at [566, 433] on button "Sim" at bounding box center [582, 436] width 63 height 30
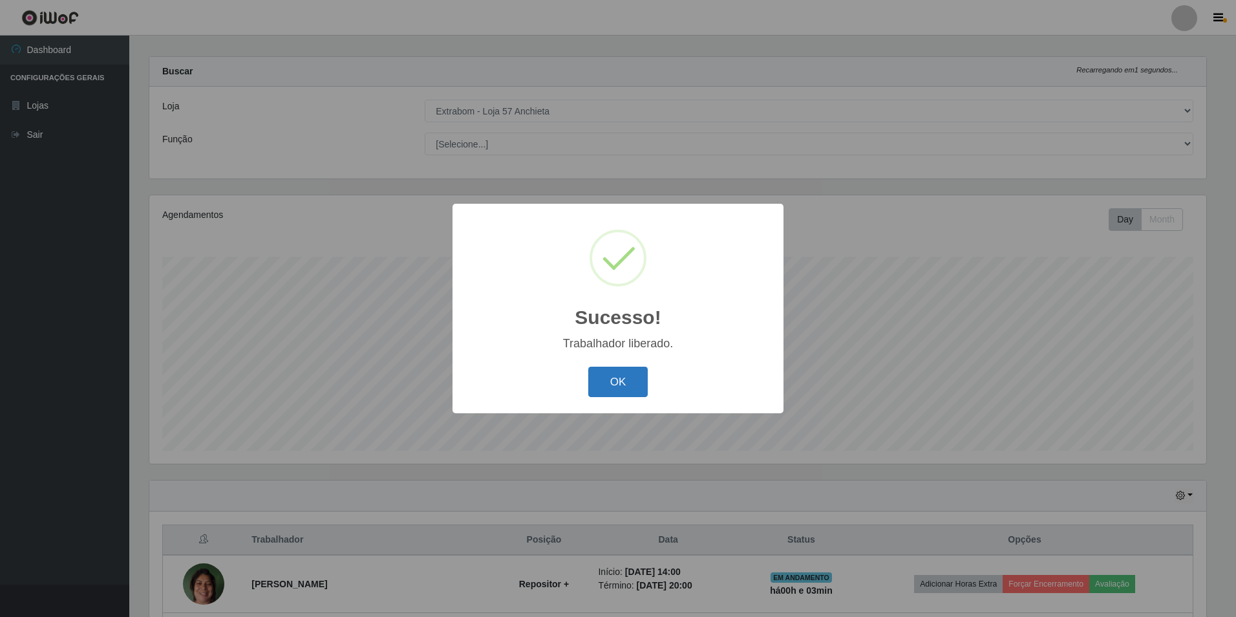
click at [642, 391] on button "OK" at bounding box center [618, 381] width 60 height 30
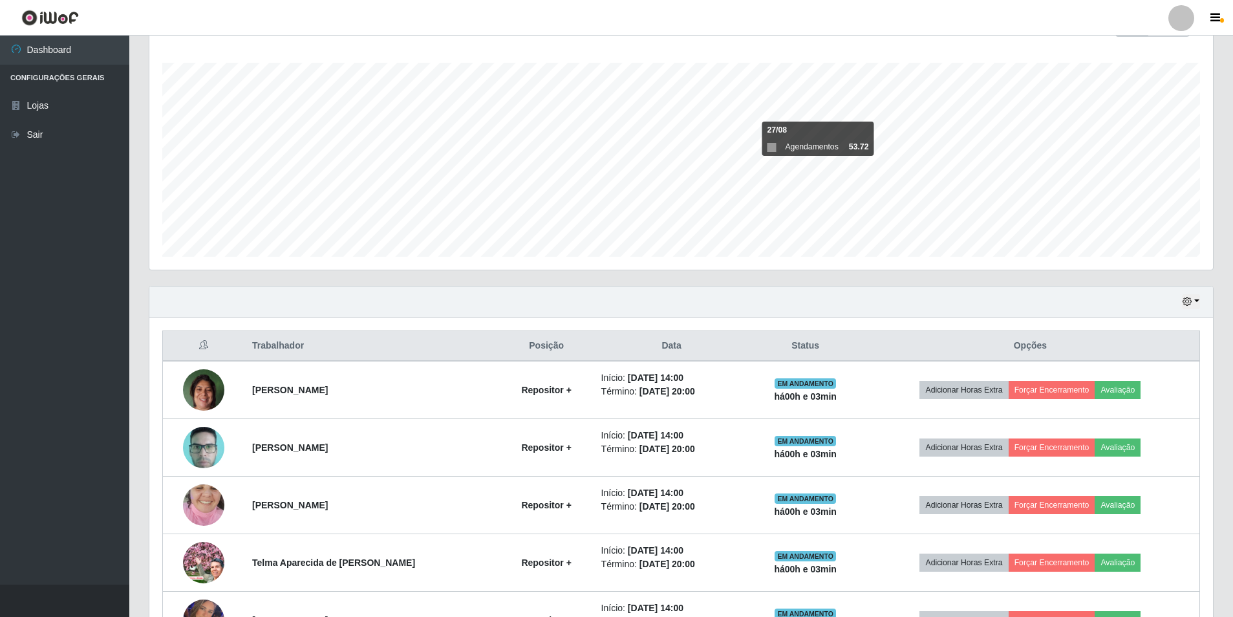
scroll to position [299, 0]
